Goal: Information Seeking & Learning: Learn about a topic

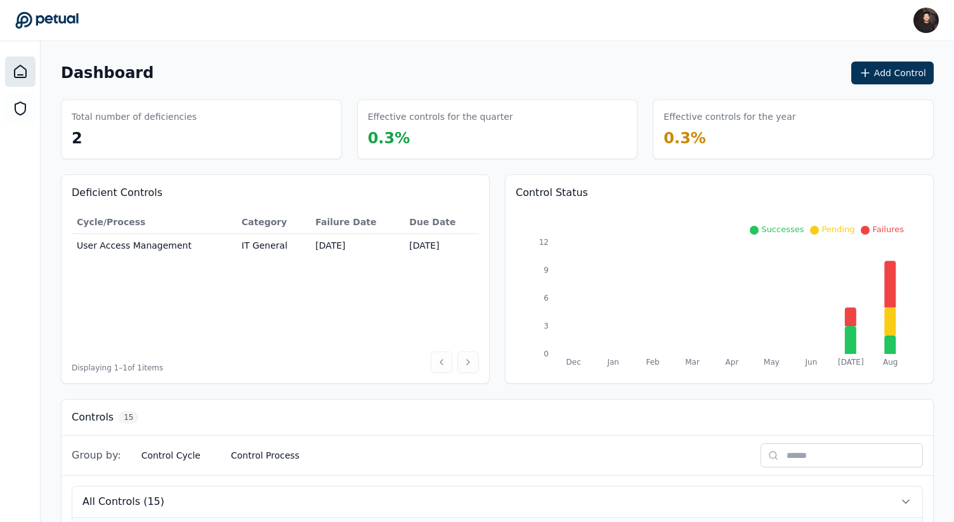
scroll to position [226, 0]
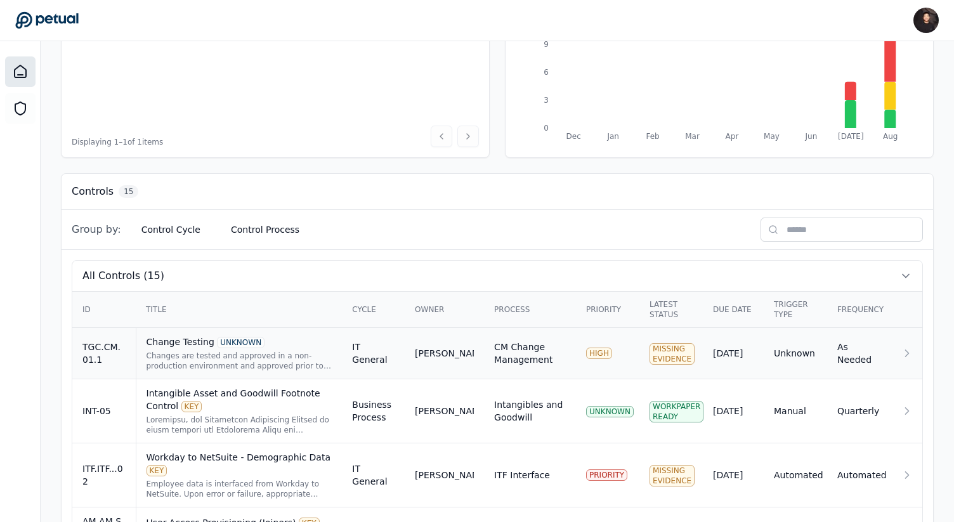
click at [307, 352] on div "Changes are tested and approved in a non-production environment and approved pr…" at bounding box center [240, 361] width 186 height 20
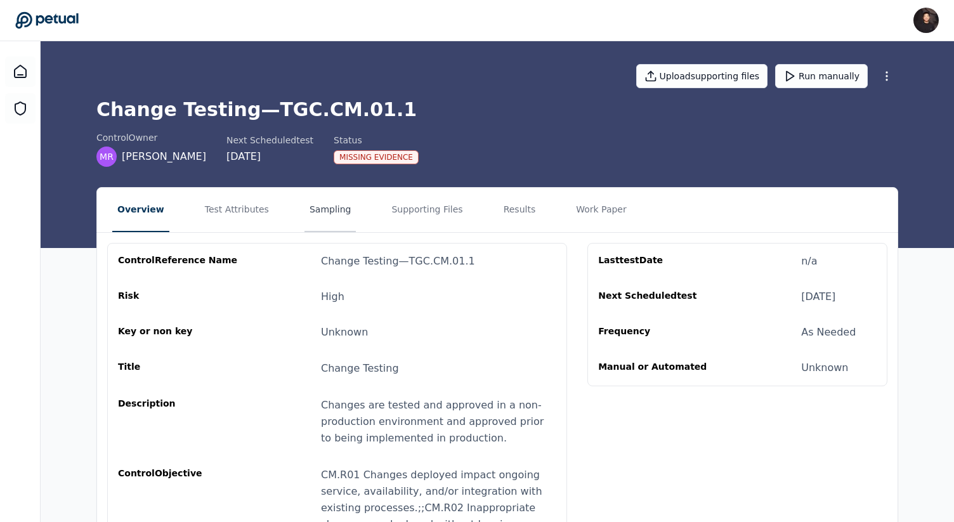
click at [324, 211] on button "Sampling" at bounding box center [331, 210] width 52 height 44
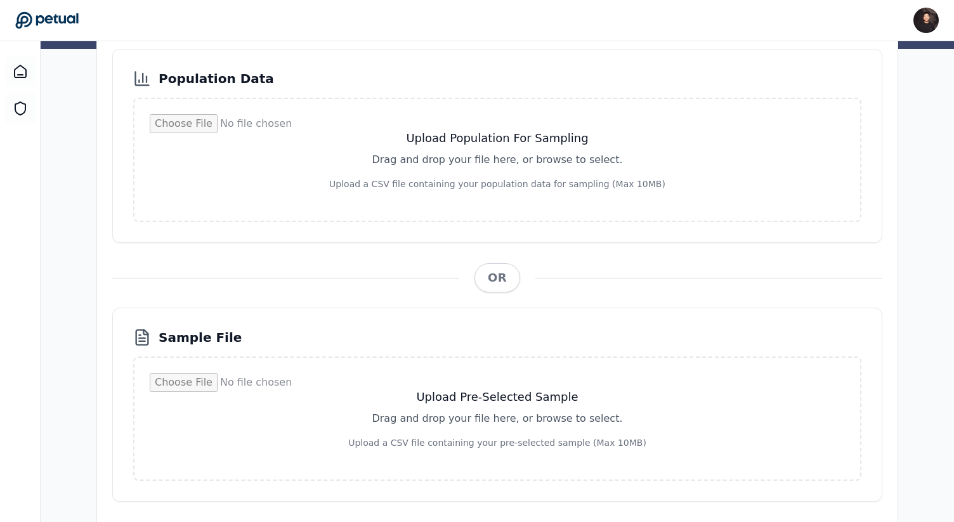
scroll to position [235, 0]
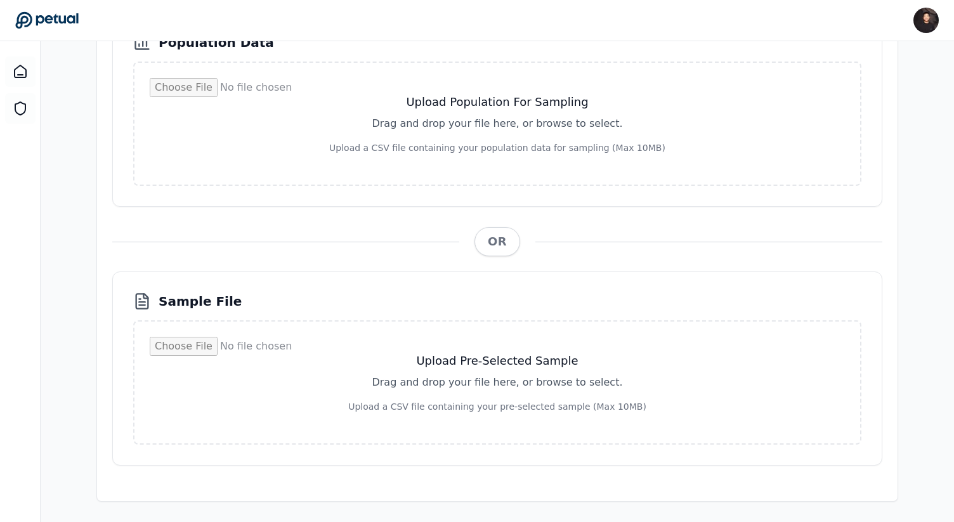
click at [60, 20] on icon at bounding box center [46, 20] width 63 height 17
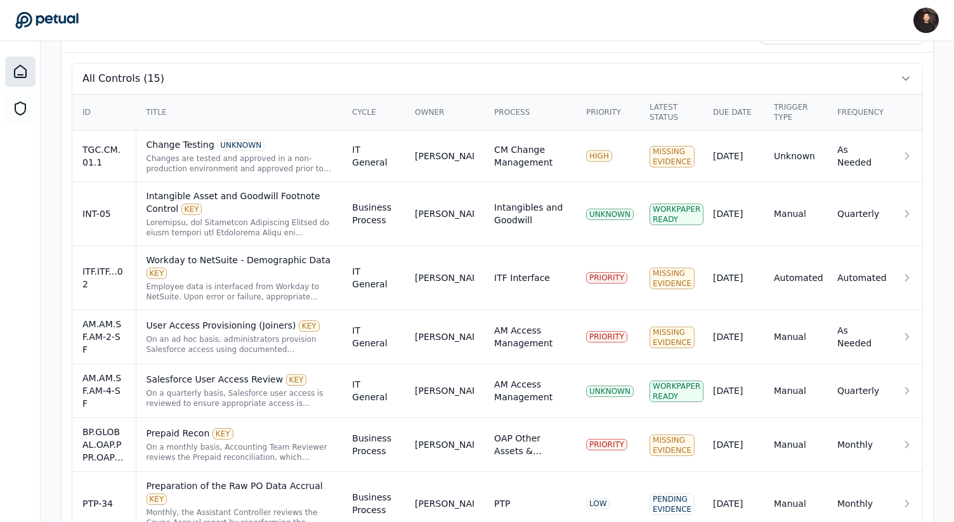
scroll to position [418, 0]
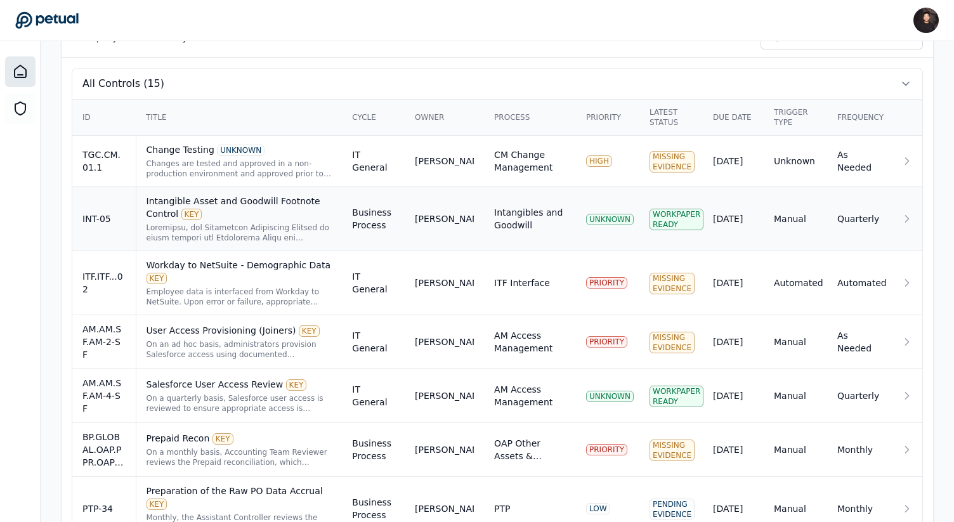
click at [404, 230] on td "Business Process" at bounding box center [373, 219] width 63 height 64
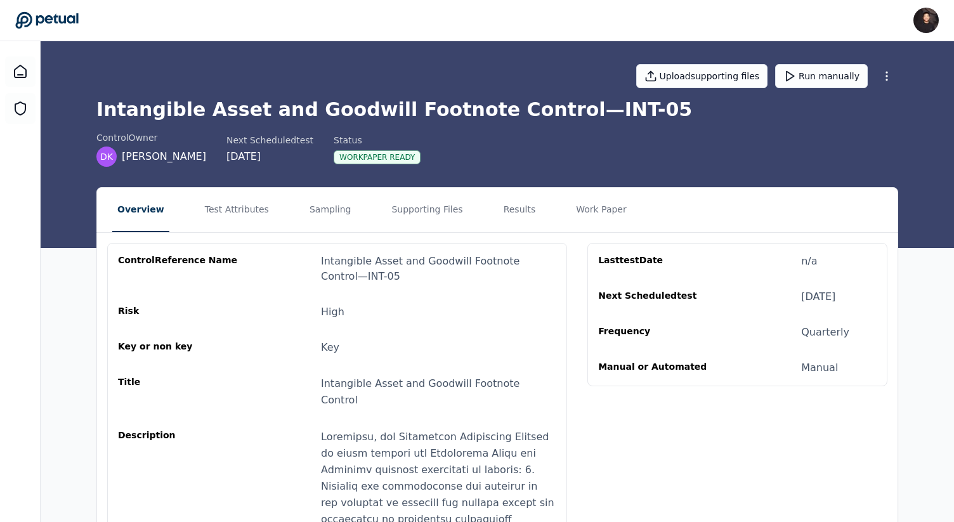
click at [294, 204] on nav "Overview Test Attributes Sampling Supporting Files Results Work Paper" at bounding box center [497, 210] width 801 height 44
click at [314, 208] on button "Sampling" at bounding box center [331, 210] width 52 height 44
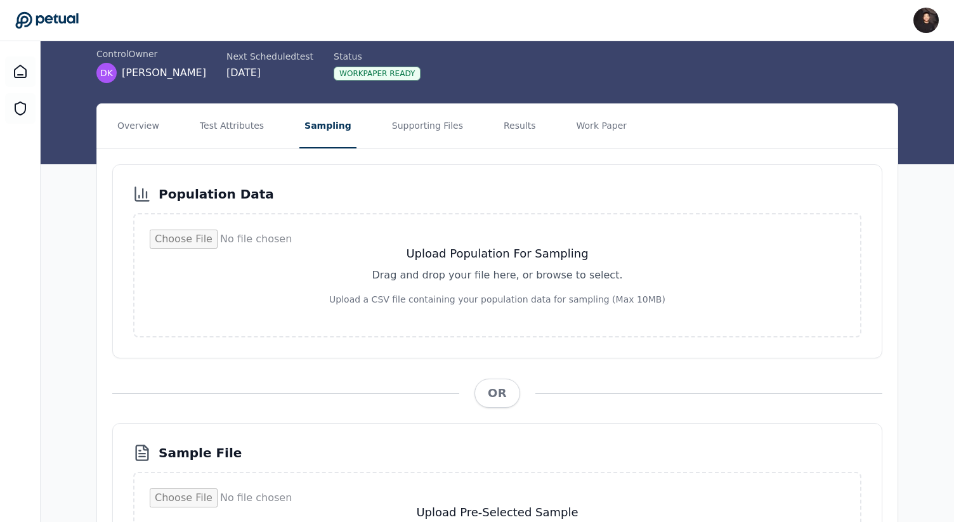
scroll to position [145, 0]
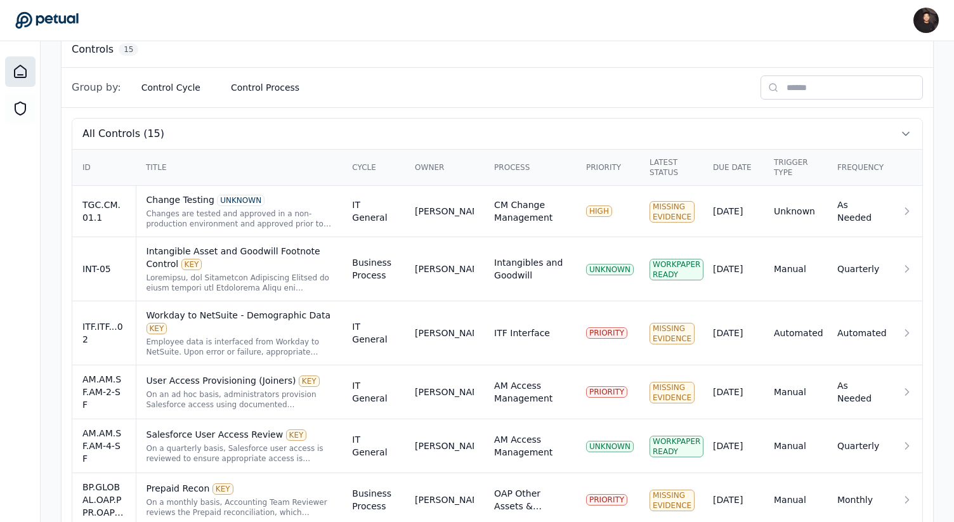
scroll to position [371, 0]
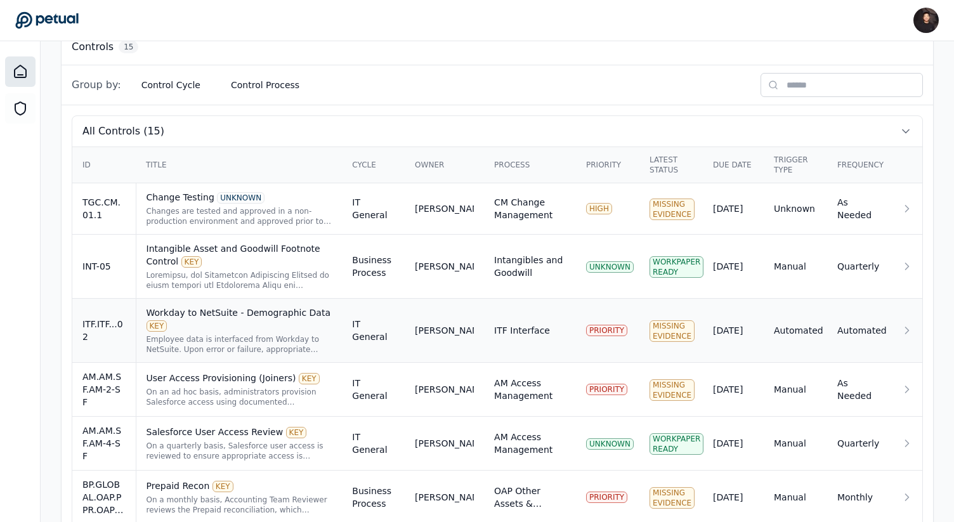
click at [332, 336] on div "Employee data is interfaced from Workday to NetSuite. Upon error or failure, ap…" at bounding box center [240, 344] width 186 height 20
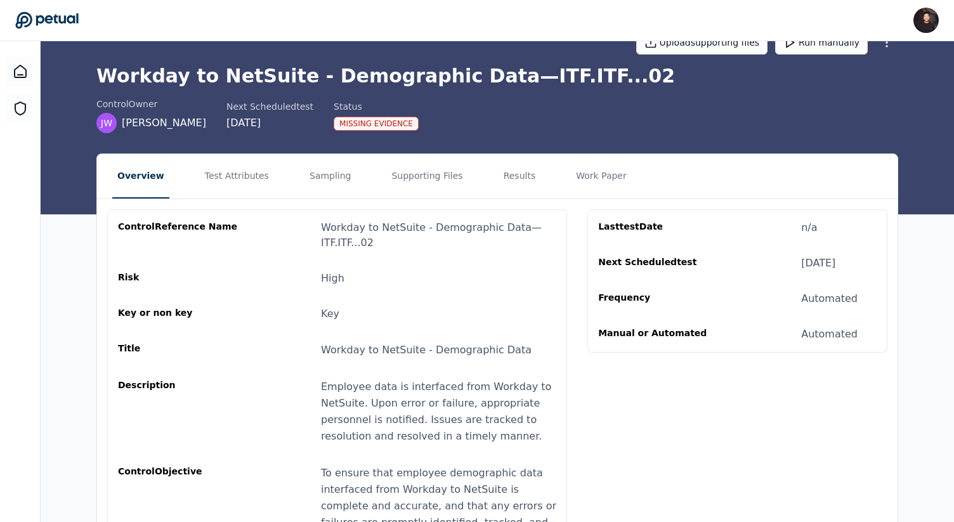
scroll to position [36, 0]
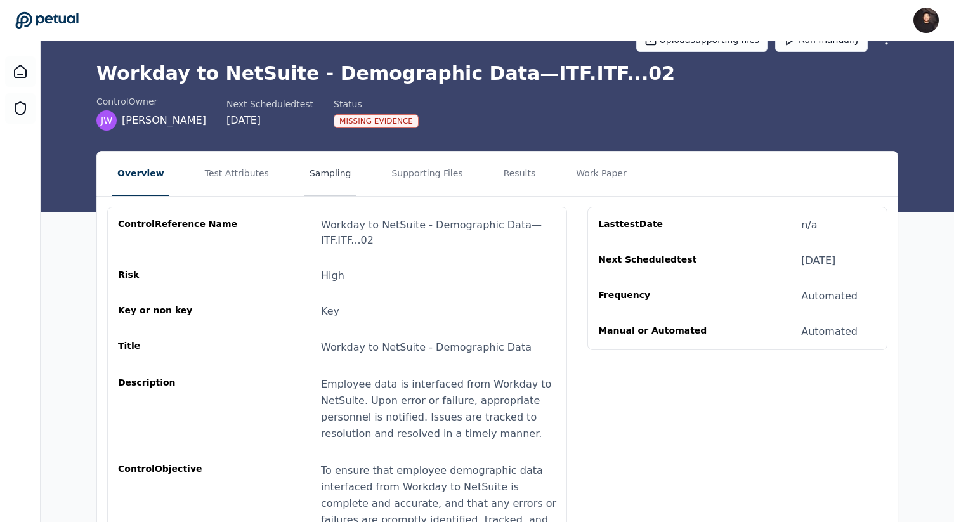
click at [324, 177] on button "Sampling" at bounding box center [331, 174] width 52 height 44
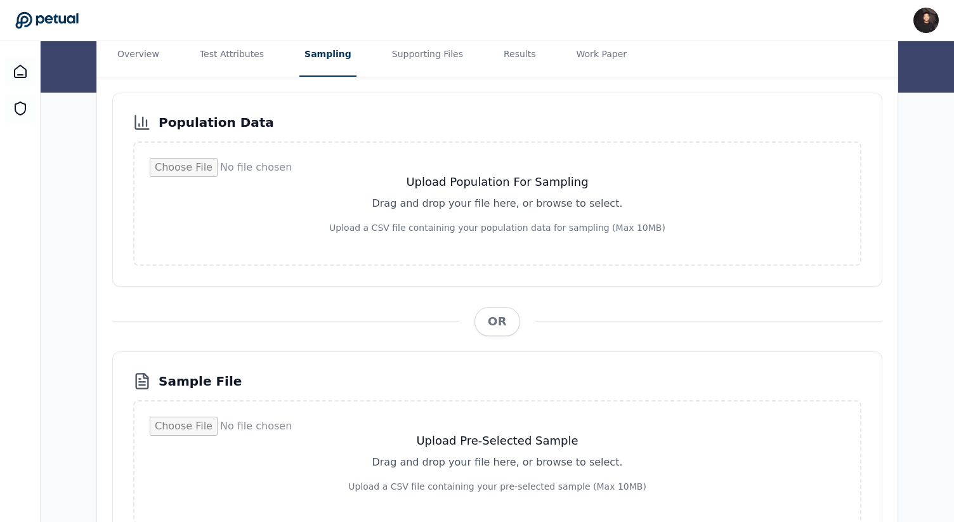
scroll to position [31, 0]
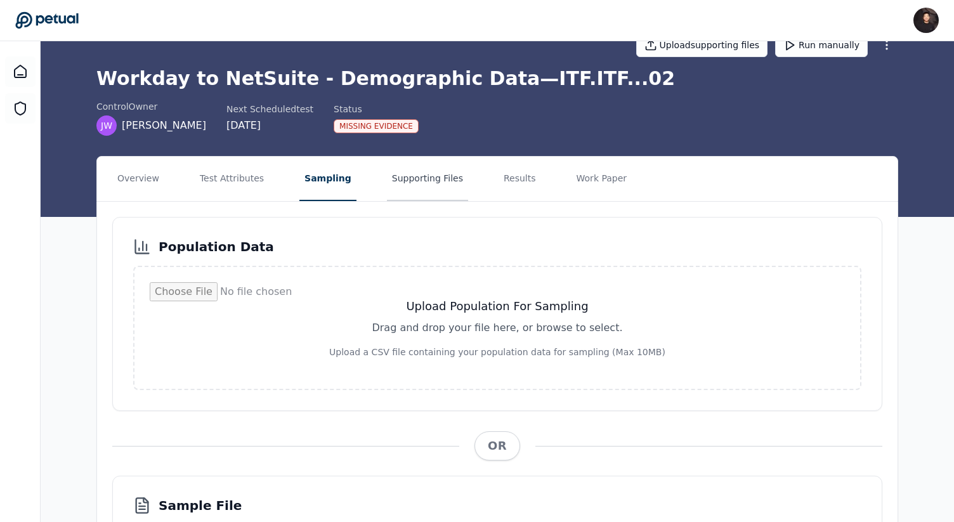
click at [399, 195] on button "Supporting Files" at bounding box center [427, 179] width 81 height 44
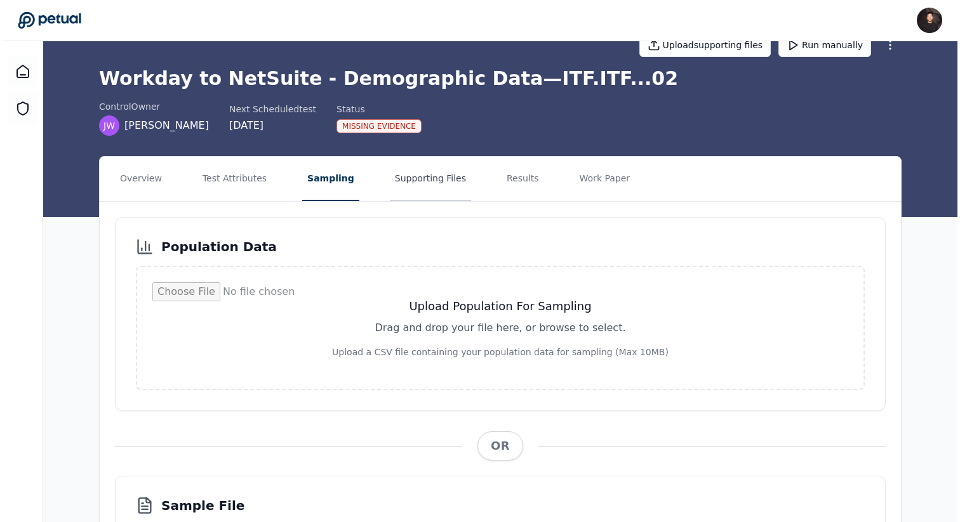
scroll to position [0, 0]
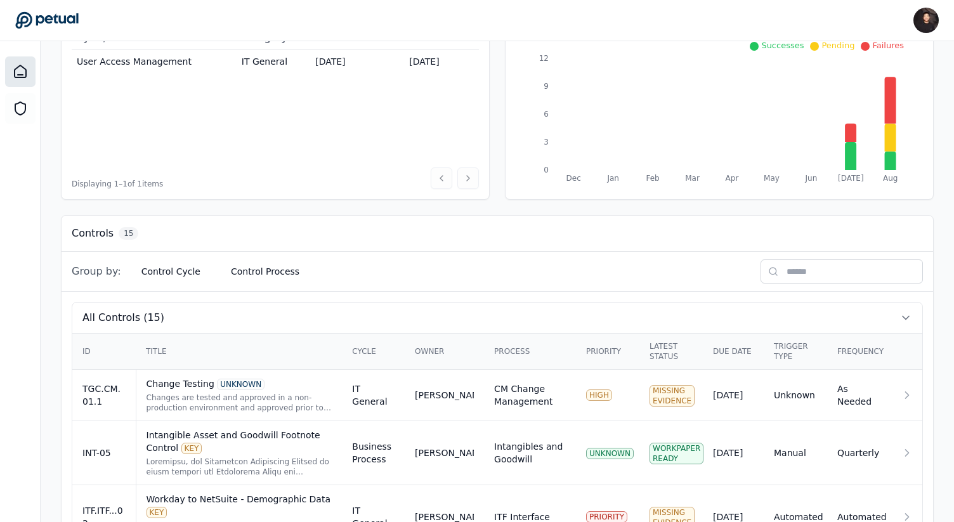
scroll to position [498, 0]
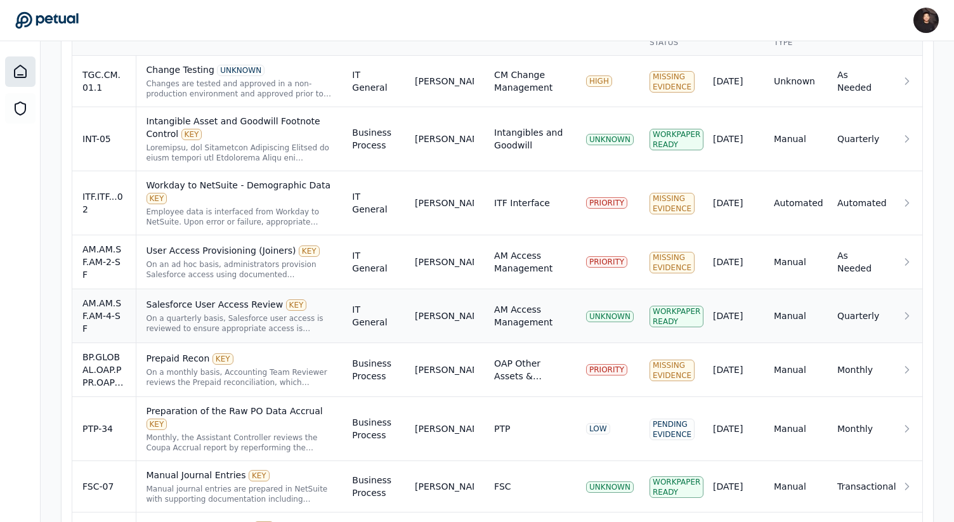
click at [333, 300] on div "Salesforce User Access Review KEY On a quarterly basis, Salesforce user access …" at bounding box center [240, 316] width 186 height 36
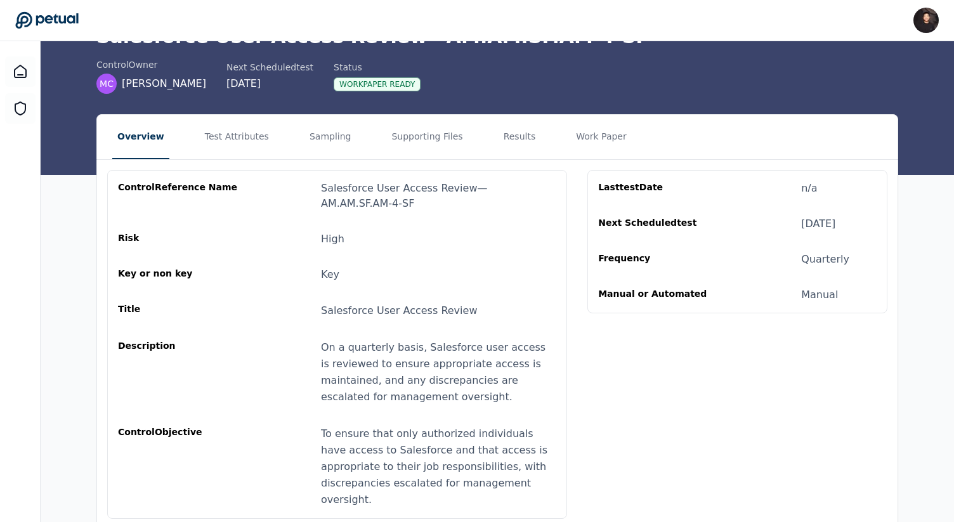
scroll to position [72, 0]
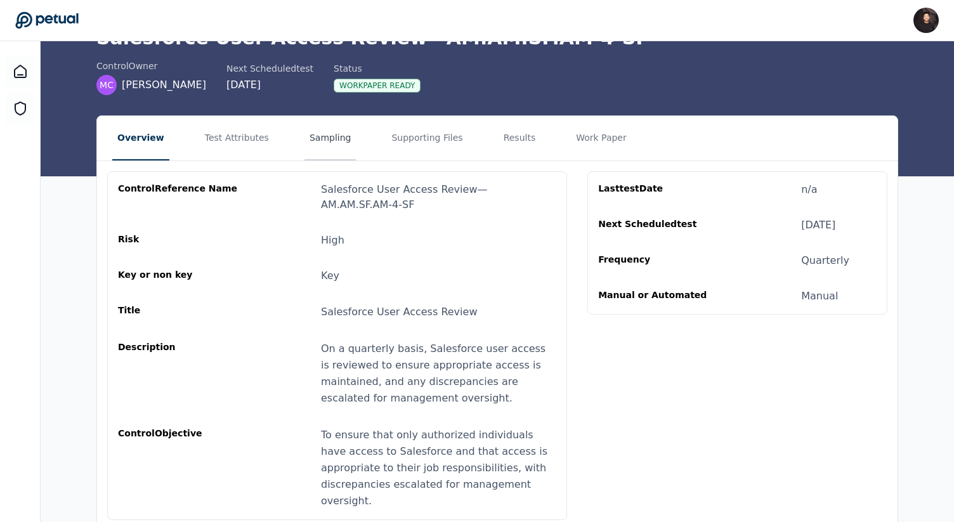
click at [331, 131] on button "Sampling" at bounding box center [331, 138] width 52 height 44
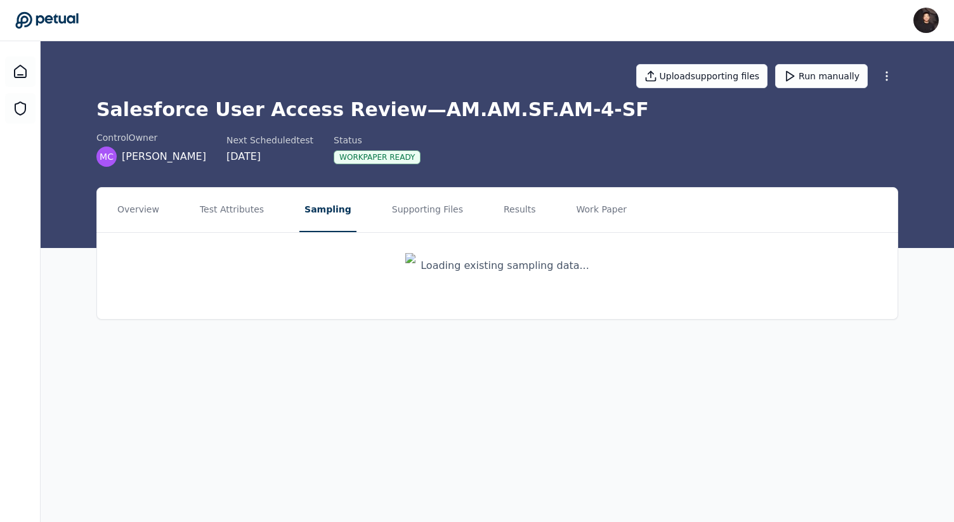
scroll to position [0, 0]
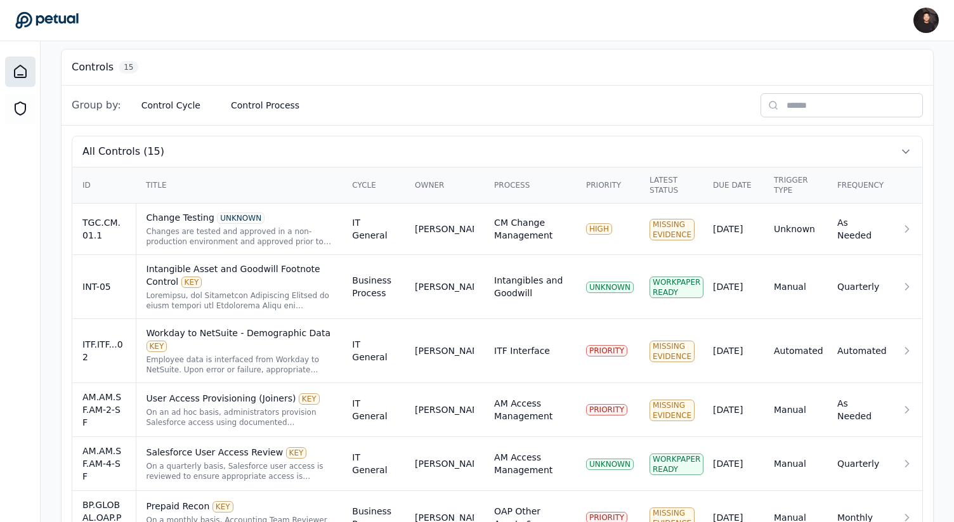
scroll to position [331, 0]
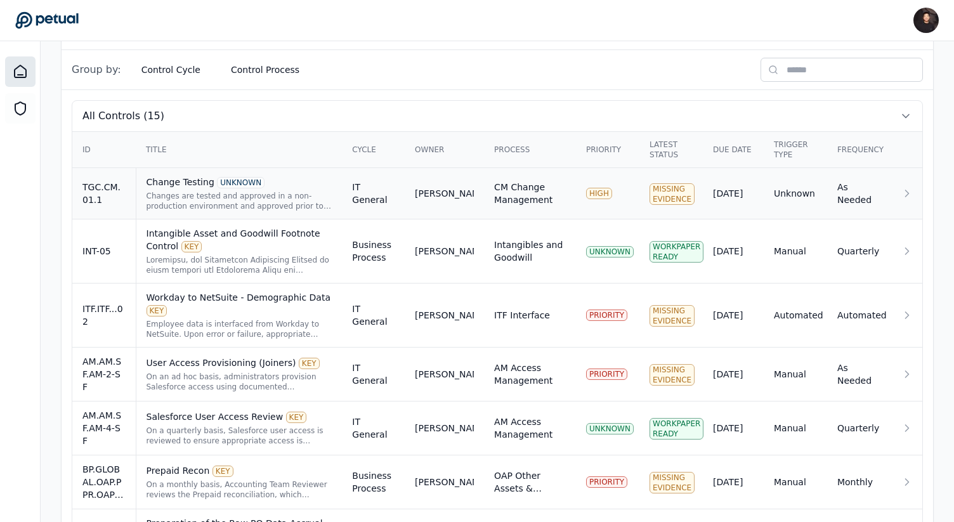
scroll to position [382, 0]
